Goal: Understand process/instructions

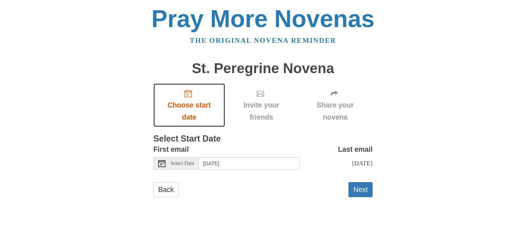
click at [192, 87] on link "Choose start date" at bounding box center [189, 104] width 72 height 43
click at [191, 95] on icon "Choose start date" at bounding box center [187, 93] width 7 height 7
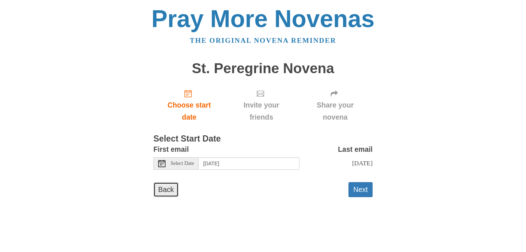
click at [172, 191] on link "Back" at bounding box center [165, 189] width 25 height 15
